Goal: Task Accomplishment & Management: Manage account settings

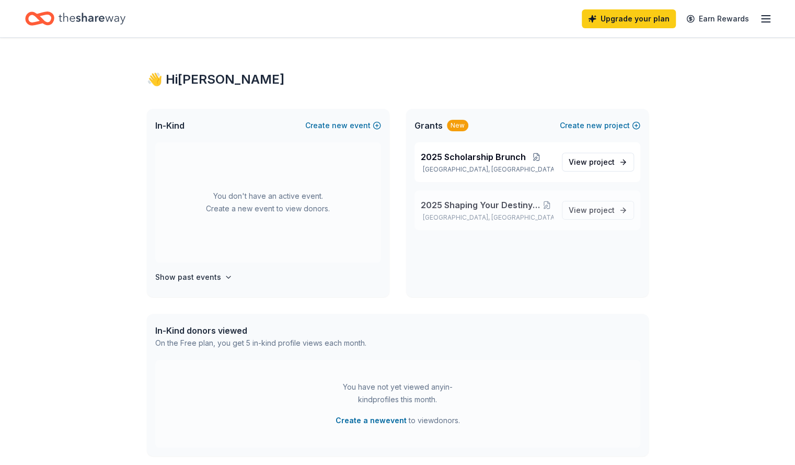
click at [495, 206] on span "2025 Shaping Your Destiny Lunch and Learn" at bounding box center [480, 205] width 119 height 13
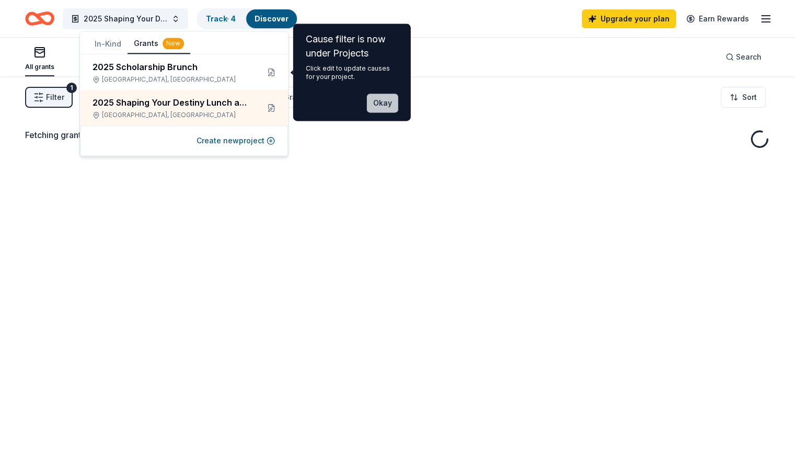
click at [387, 104] on button "Okay" at bounding box center [382, 103] width 31 height 19
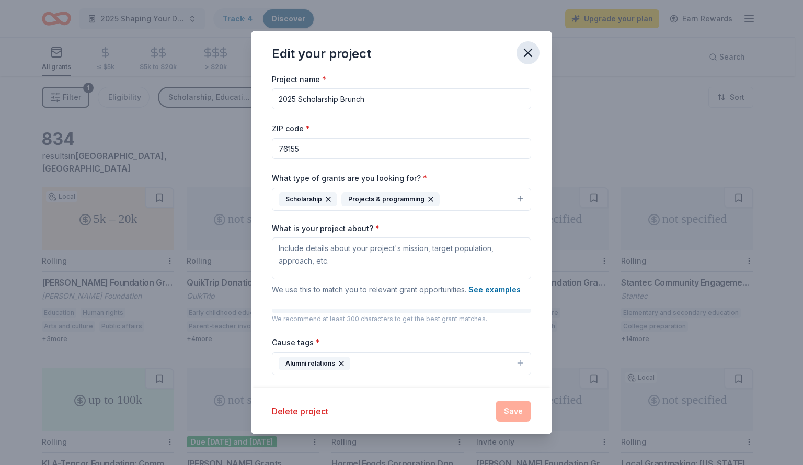
click at [532, 53] on icon "button" at bounding box center [528, 52] width 15 height 15
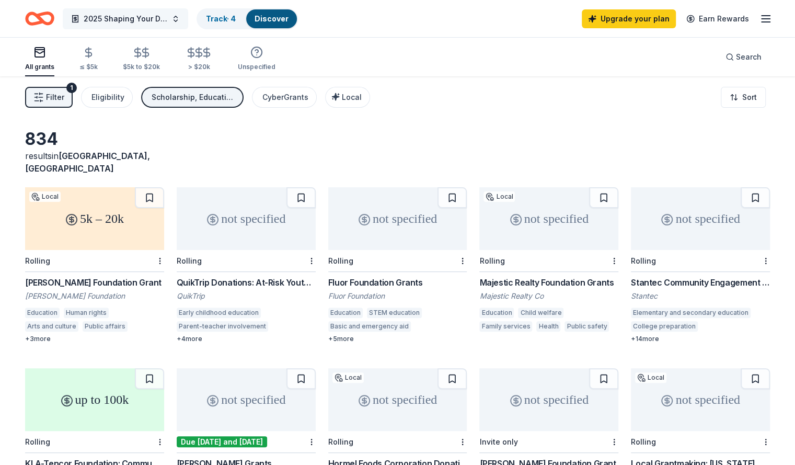
click at [188, 16] on button "2025 Shaping Your Destiny Lunch and Learn" at bounding box center [126, 18] width 126 height 21
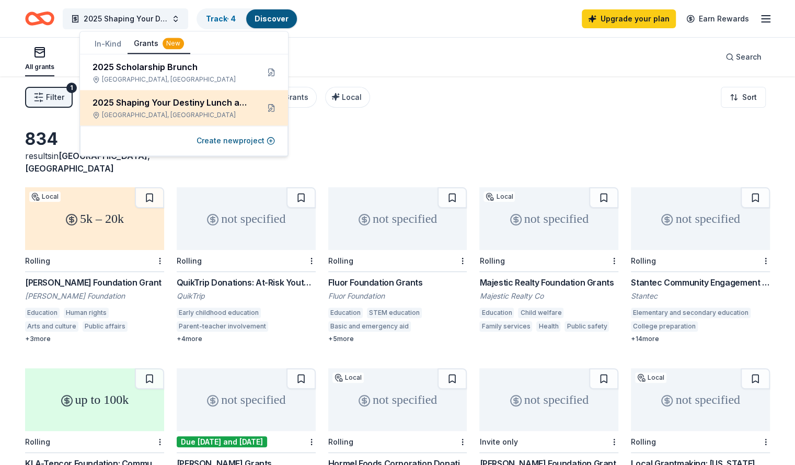
click at [220, 108] on div "2025 Shaping Your Destiny Lunch and Learn" at bounding box center [172, 102] width 158 height 13
click at [272, 109] on button at bounding box center [271, 107] width 17 height 17
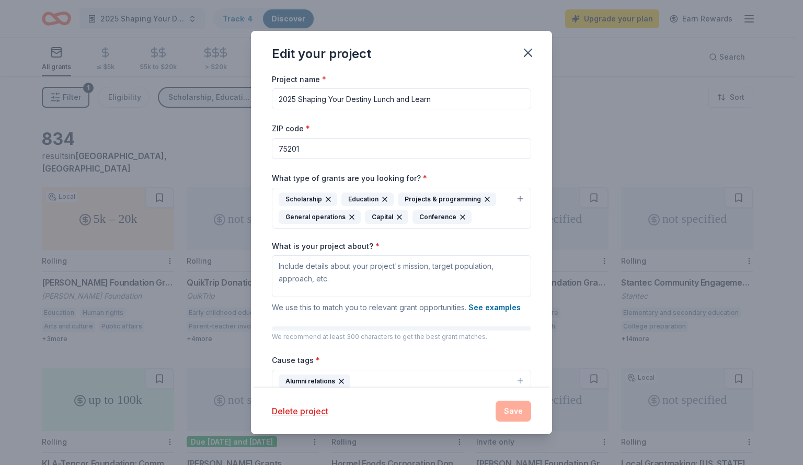
click at [293, 98] on input "2025 Shaping Your Destiny Lunch and Learn" at bounding box center [401, 98] width 259 height 21
type input "2026 Shaping Your Destiny Lunch and Learn"
click at [433, 61] on div "Edit your project" at bounding box center [401, 52] width 301 height 42
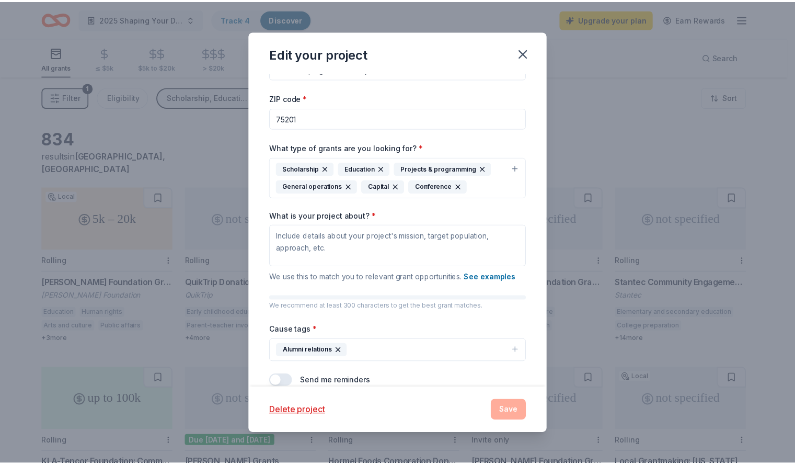
scroll to position [56, 0]
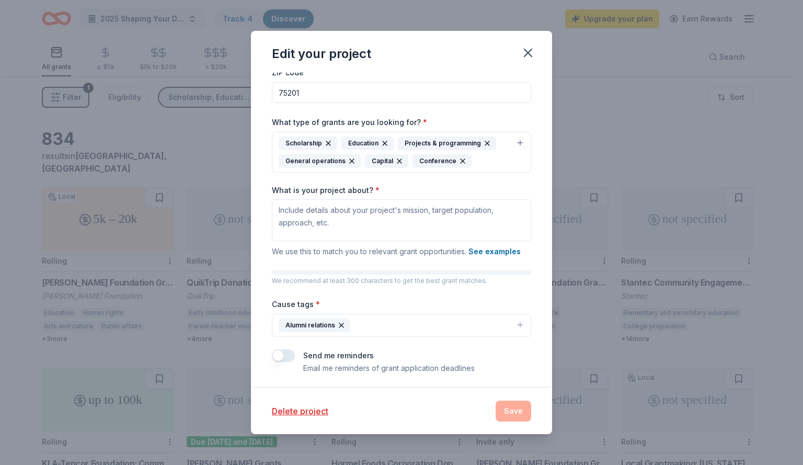
drag, startPoint x: 493, startPoint y: 167, endPoint x: 497, endPoint y: 170, distance: 5.6
click at [493, 167] on button "Scholarship Education Projects & programming General operations Capital Confere…" at bounding box center [401, 152] width 259 height 41
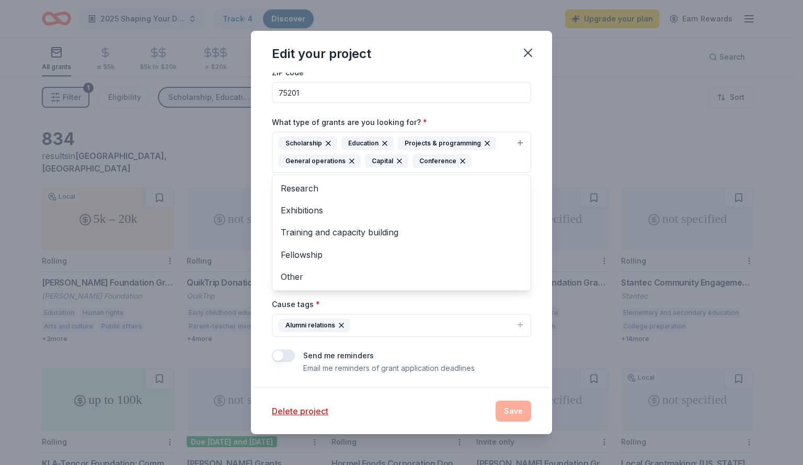
click at [539, 183] on div "Project name * 2026 Shaping Your Destiny Lunch and Learn ZIP code * 75201 What …" at bounding box center [401, 230] width 301 height 315
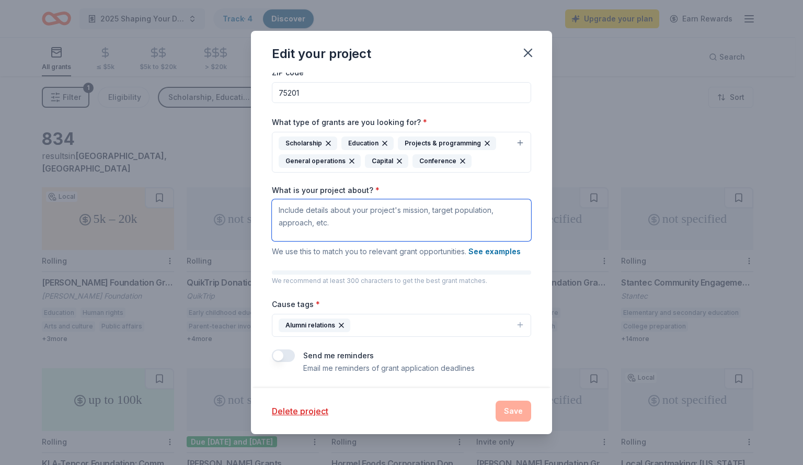
click at [325, 217] on textarea "What is your project about? *" at bounding box center [401, 220] width 259 height 42
drag, startPoint x: 530, startPoint y: 48, endPoint x: 444, endPoint y: 71, distance: 88.7
click at [530, 48] on icon "button" at bounding box center [528, 52] width 15 height 15
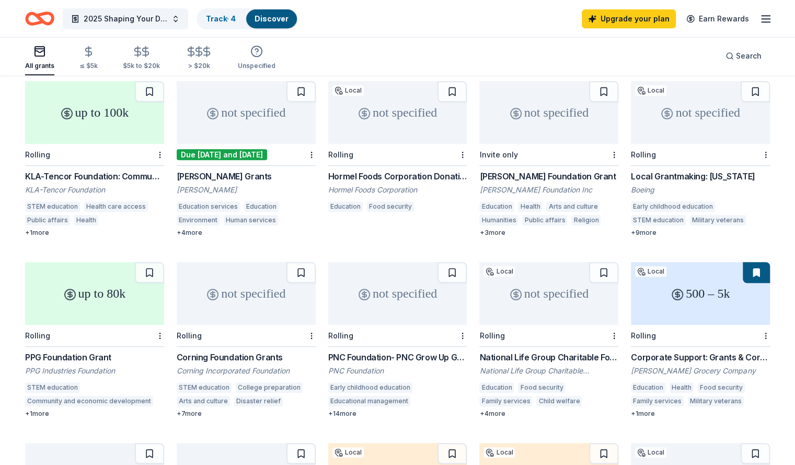
scroll to position [418, 0]
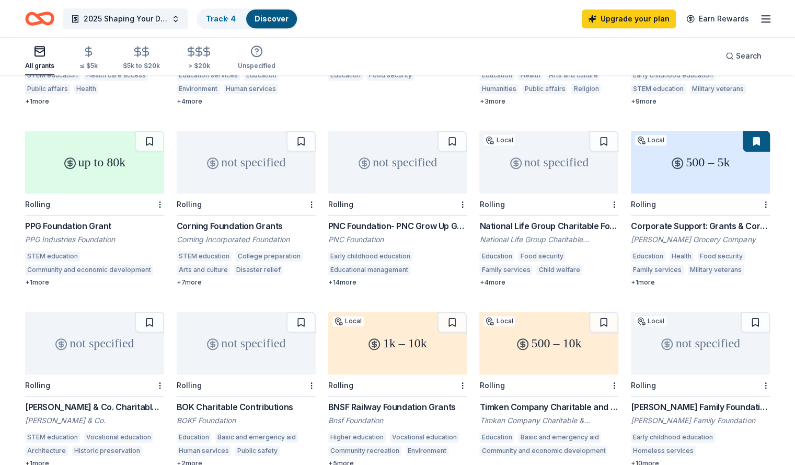
click at [78, 220] on div "PPG Foundation Grant" at bounding box center [94, 226] width 139 height 13
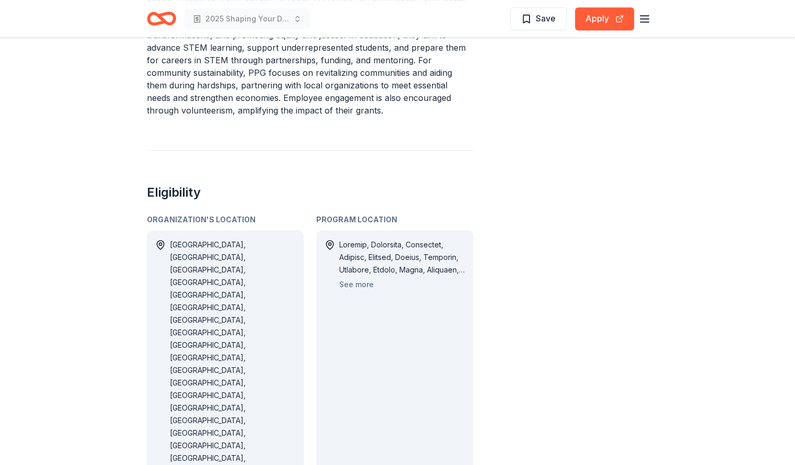
scroll to position [680, 0]
